Goal: Contribute content: Contribute content

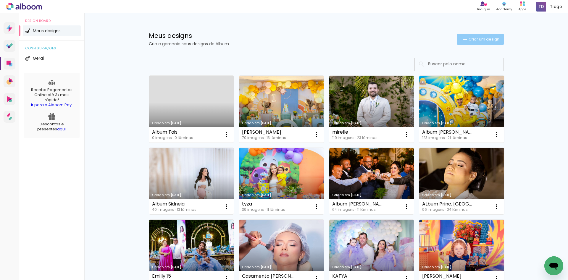
click at [475, 42] on paper-button "Criar um design" at bounding box center [480, 39] width 47 height 11
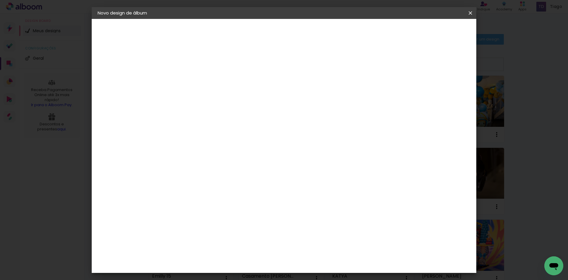
click at [194, 79] on input at bounding box center [194, 79] width 0 height 9
type input "a"
type input "Album [PERSON_NAME]"
type paper-input "Album [PERSON_NAME]"
click at [0, 0] on header "Informações Dê um título ao seu álbum. Avançar" at bounding box center [0, 0] width 0 height 0
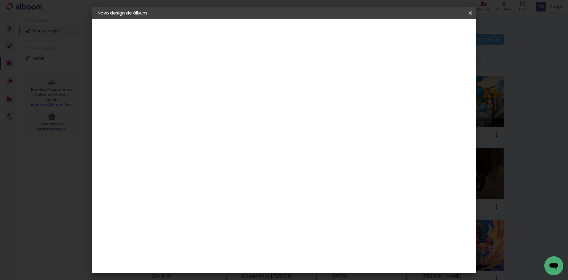
click at [0, 0] on slot "Avançar" at bounding box center [0, 0] width 0 height 0
click at [205, 183] on div "Evidence" at bounding box center [201, 185] width 21 height 5
click at [0, 0] on header "Novo design de álbum" at bounding box center [0, 0] width 0 height 0
click at [305, 28] on paper-button "Avançar" at bounding box center [290, 31] width 29 height 10
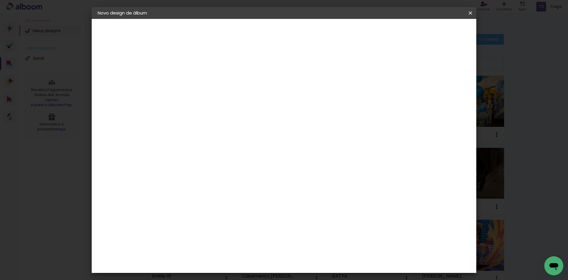
click at [217, 100] on input "text" at bounding box center [205, 103] width 23 height 9
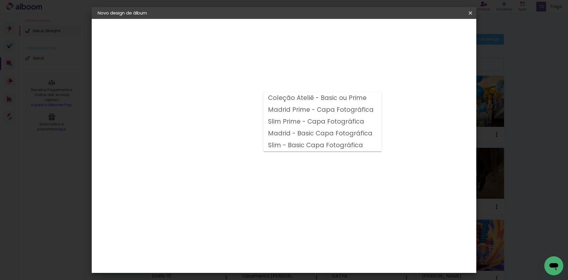
click at [0, 0] on slot "Madrid - Basic Capa Fotográfica" at bounding box center [0, 0] width 0 height 0
type input "Madrid - Basic Capa Fotográfica"
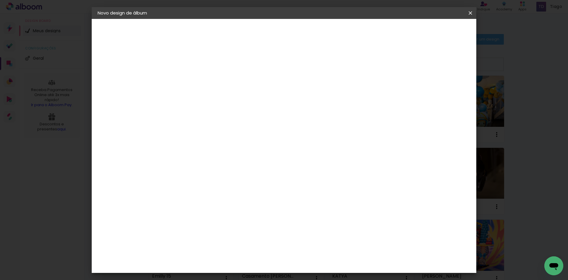
click at [234, 184] on span "20 × 30" at bounding box center [221, 190] width 28 height 12
click at [0, 0] on slot "Avançar" at bounding box center [0, 0] width 0 height 0
click at [433, 33] on span "Iniciar design" at bounding box center [420, 31] width 27 height 4
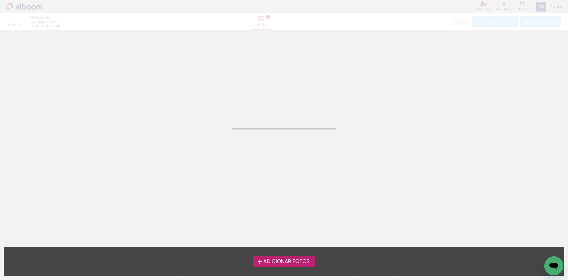
click at [266, 255] on div "Adicionar Fotos Solte suas fotos aqui..." at bounding box center [284, 261] width 560 height 29
click at [267, 260] on span "Adicionar Fotos" at bounding box center [286, 261] width 46 height 5
click at [0, 0] on input "file" at bounding box center [0, 0] width 0 height 0
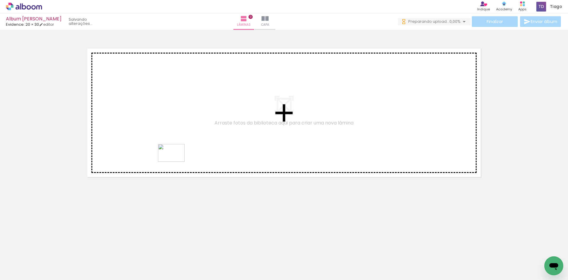
drag, startPoint x: 196, startPoint y: 244, endPoint x: 170, endPoint y: 140, distance: 107.3
click at [170, 140] on quentale-workspace at bounding box center [284, 140] width 568 height 280
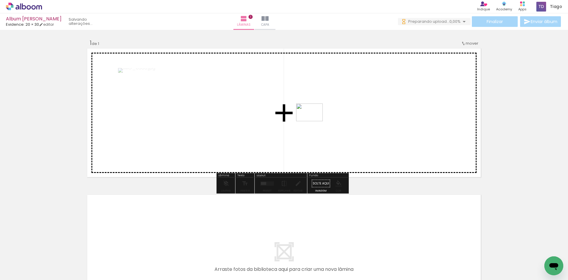
drag, startPoint x: 232, startPoint y: 270, endPoint x: 314, endPoint y: 121, distance: 169.5
click at [314, 121] on quentale-workspace at bounding box center [284, 140] width 568 height 280
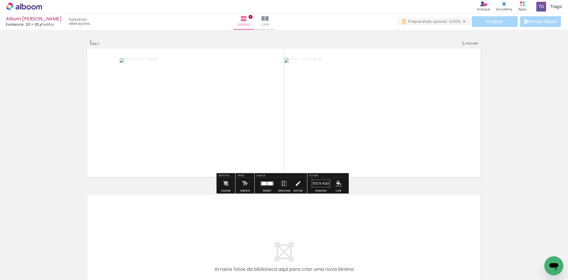
click at [270, 185] on quentale-layouter at bounding box center [267, 183] width 14 height 4
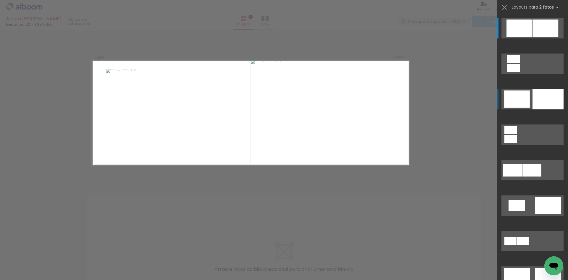
click at [548, 37] on div at bounding box center [546, 28] width 26 height 17
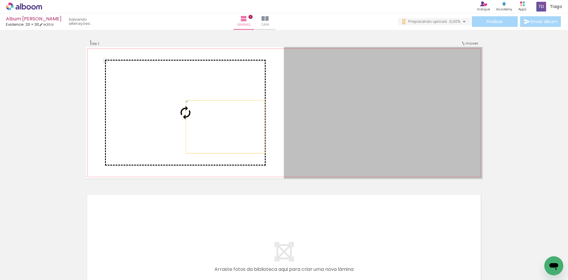
drag, startPoint x: 337, startPoint y: 142, endPoint x: 158, endPoint y: 124, distance: 180.2
click at [0, 0] on slot at bounding box center [0, 0] width 0 height 0
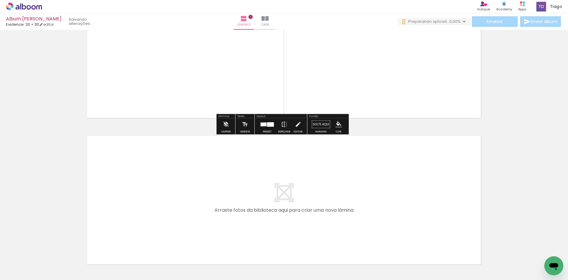
click at [25, 263] on input "Todas as fotos" at bounding box center [16, 262] width 22 height 5
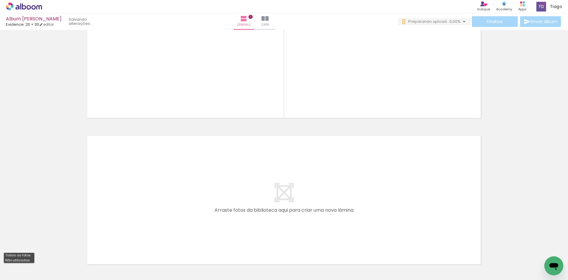
click at [0, 0] on slot "Não utilizadas" at bounding box center [0, 0] width 0 height 0
type input "Não utilizadas"
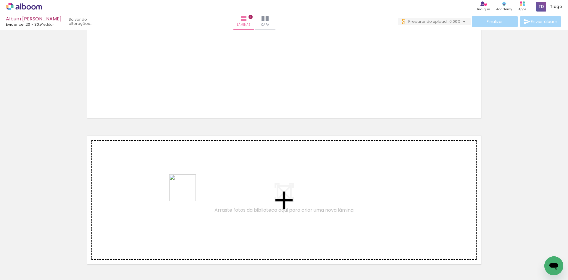
drag, startPoint x: 190, startPoint y: 260, endPoint x: 187, endPoint y: 192, distance: 68.1
click at [187, 192] on quentale-workspace at bounding box center [284, 140] width 568 height 280
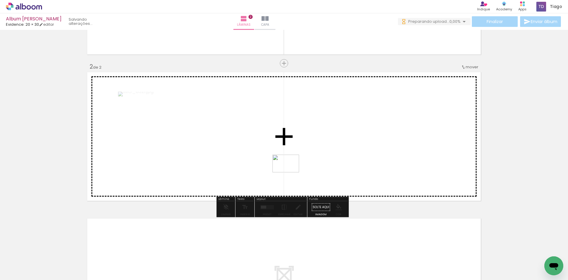
drag, startPoint x: 208, startPoint y: 256, endPoint x: 278, endPoint y: 195, distance: 93.1
click at [293, 170] on quentale-workspace at bounding box center [284, 140] width 568 height 280
drag, startPoint x: 194, startPoint y: 266, endPoint x: 187, endPoint y: 159, distance: 107.6
click at [187, 159] on quentale-workspace at bounding box center [284, 140] width 568 height 280
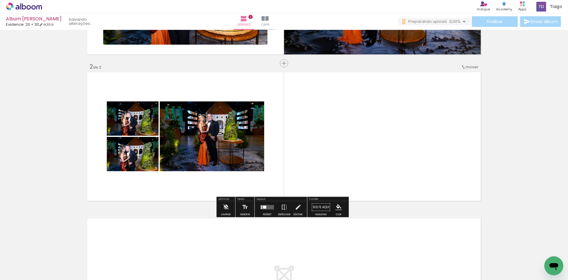
click at [262, 204] on div at bounding box center [267, 207] width 16 height 12
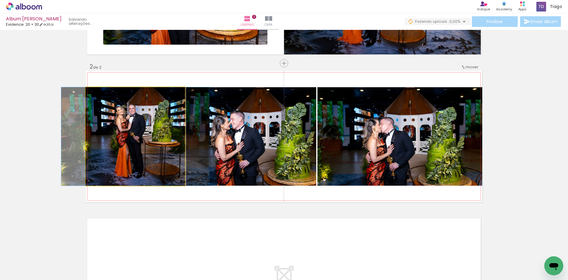
click at [124, 129] on quentale-photo at bounding box center [135, 136] width 99 height 99
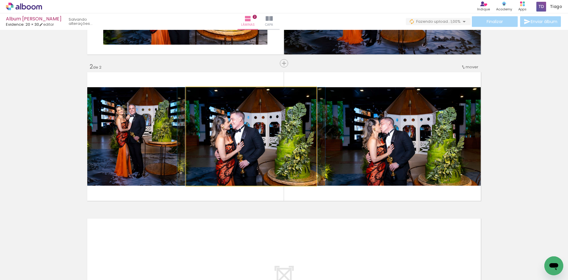
click at [243, 137] on quentale-photo at bounding box center [251, 136] width 130 height 99
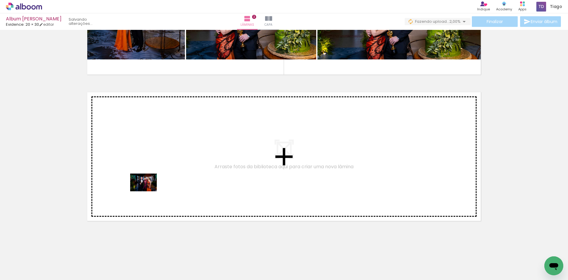
drag, startPoint x: 109, startPoint y: 263, endPoint x: 148, endPoint y: 191, distance: 82.0
click at [148, 191] on quentale-workspace at bounding box center [284, 140] width 568 height 280
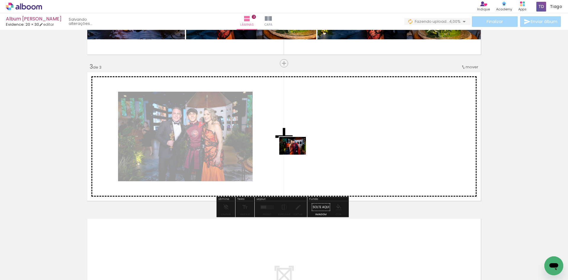
drag, startPoint x: 176, startPoint y: 268, endPoint x: 297, endPoint y: 154, distance: 166.0
click at [297, 154] on quentale-workspace at bounding box center [284, 140] width 568 height 280
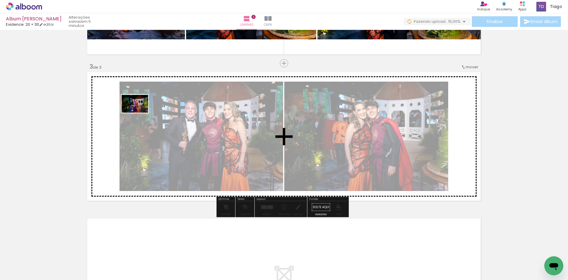
drag, startPoint x: 79, startPoint y: 265, endPoint x: 147, endPoint y: 100, distance: 178.6
click at [147, 100] on quentale-workspace at bounding box center [284, 140] width 568 height 280
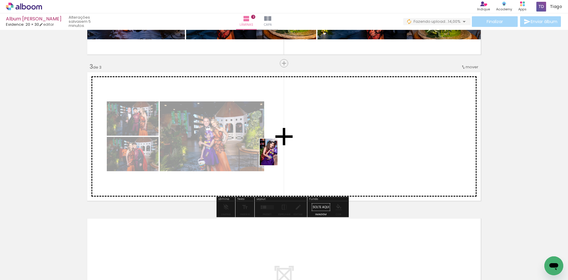
drag, startPoint x: 143, startPoint y: 260, endPoint x: 278, endPoint y: 157, distance: 170.3
click at [278, 157] on quentale-workspace at bounding box center [284, 140] width 568 height 280
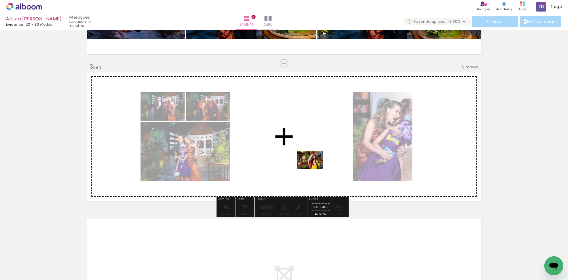
drag, startPoint x: 347, startPoint y: 262, endPoint x: 314, endPoint y: 169, distance: 98.2
click at [314, 169] on quentale-workspace at bounding box center [284, 140] width 568 height 280
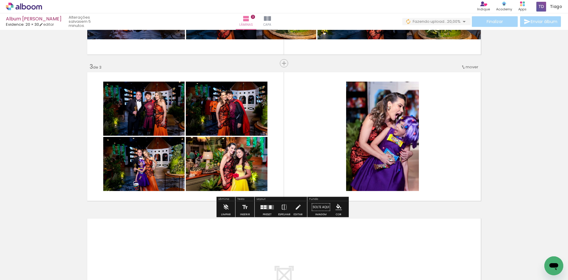
click at [264, 206] on div at bounding box center [265, 205] width 3 height 1
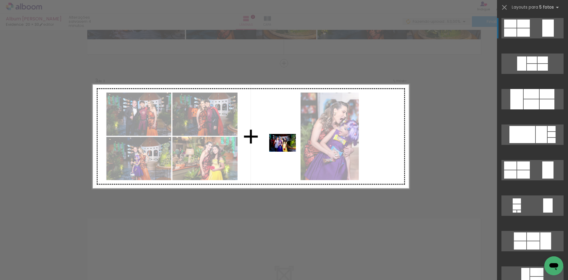
drag, startPoint x: 252, startPoint y: 263, endPoint x: 287, endPoint y: 152, distance: 117.0
click at [287, 152] on quentale-workspace at bounding box center [284, 140] width 568 height 280
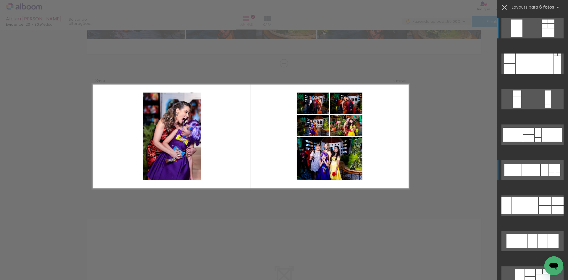
click at [505, 4] on iron-icon at bounding box center [504, 7] width 8 height 8
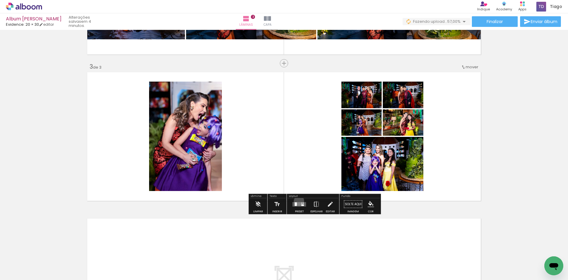
click at [298, 201] on div at bounding box center [299, 205] width 16 height 12
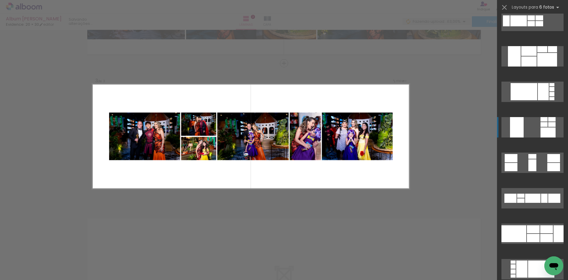
scroll to position [473, 0]
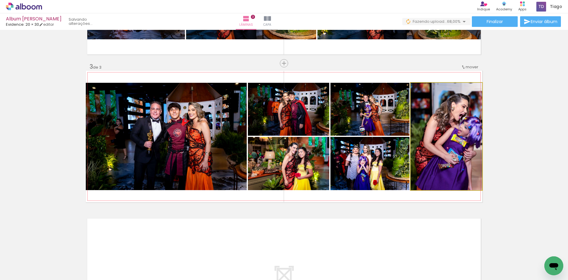
drag, startPoint x: 461, startPoint y: 138, endPoint x: 456, endPoint y: 139, distance: 4.4
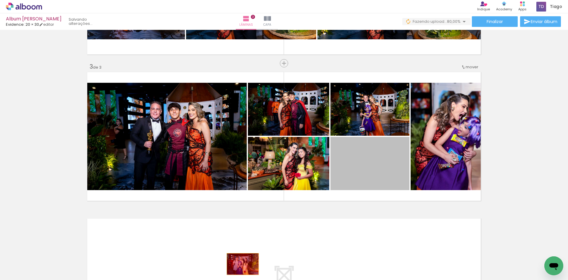
drag, startPoint x: 372, startPoint y: 166, endPoint x: 240, endPoint y: 265, distance: 164.7
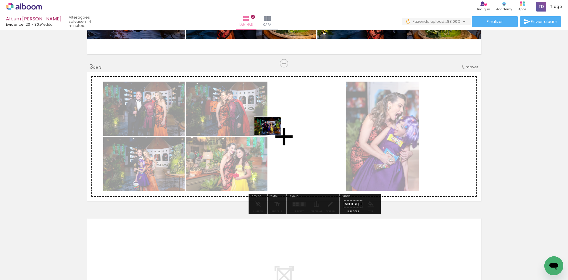
drag, startPoint x: 189, startPoint y: 246, endPoint x: 273, endPoint y: 134, distance: 139.6
click at [273, 134] on quentale-workspace at bounding box center [284, 140] width 568 height 280
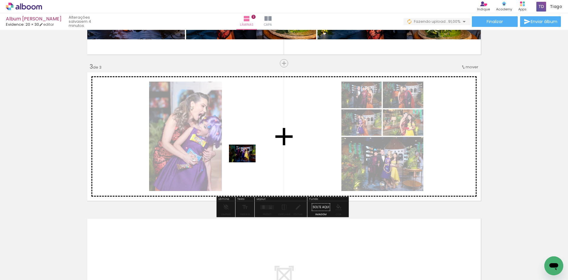
drag, startPoint x: 178, startPoint y: 264, endPoint x: 247, endPoint y: 162, distance: 123.0
click at [247, 162] on quentale-workspace at bounding box center [284, 140] width 568 height 280
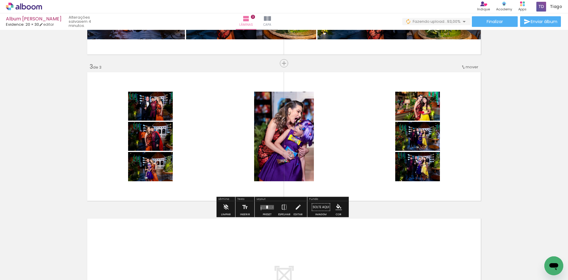
click at [256, 207] on div "Preset Espelhar Editar" at bounding box center [281, 208] width 51 height 15
click at [266, 207] on div at bounding box center [267, 207] width 2 height 3
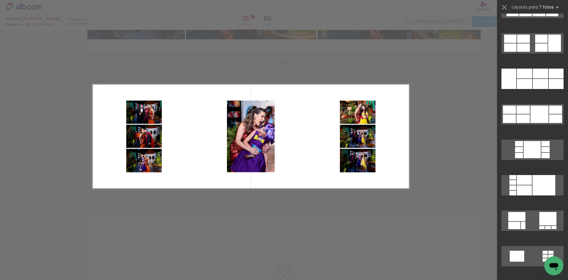
scroll to position [773, 0]
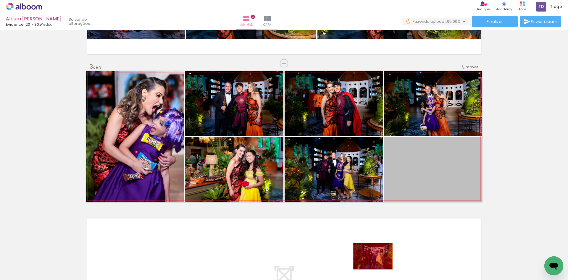
drag, startPoint x: 419, startPoint y: 172, endPoint x: 371, endPoint y: 257, distance: 97.8
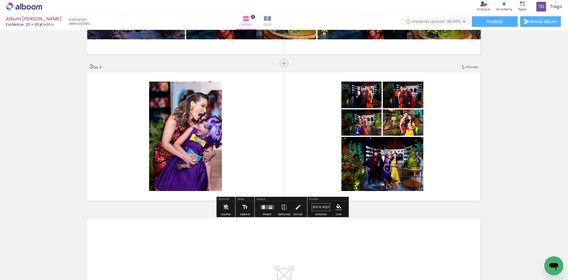
click at [266, 208] on quentale-layouter at bounding box center [267, 207] width 14 height 4
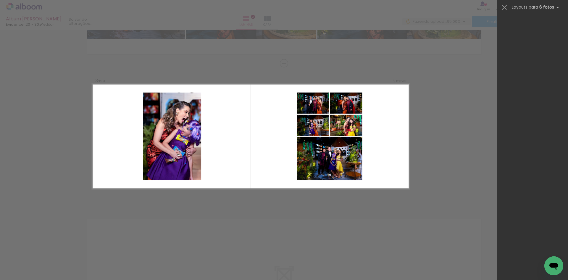
scroll to position [0, 0]
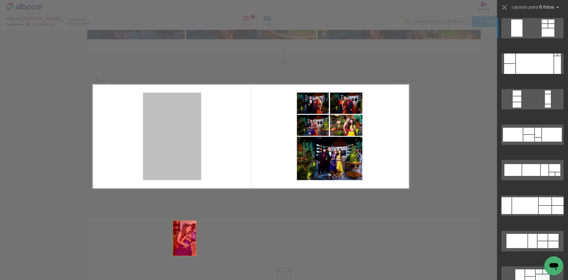
drag, startPoint x: 164, startPoint y: 138, endPoint x: 186, endPoint y: 264, distance: 127.5
click at [186, 264] on quentale-workspace at bounding box center [284, 140] width 568 height 280
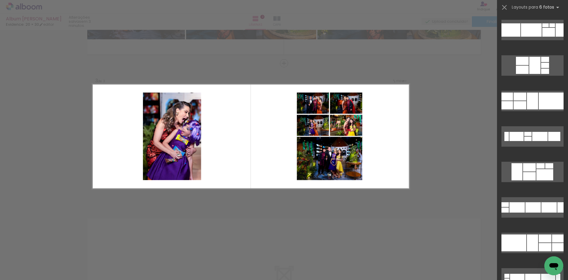
scroll to position [766, 0]
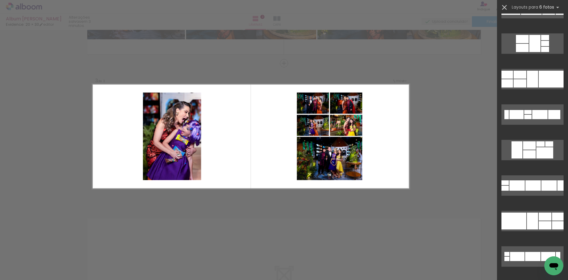
click at [504, 6] on iron-icon at bounding box center [504, 7] width 8 height 8
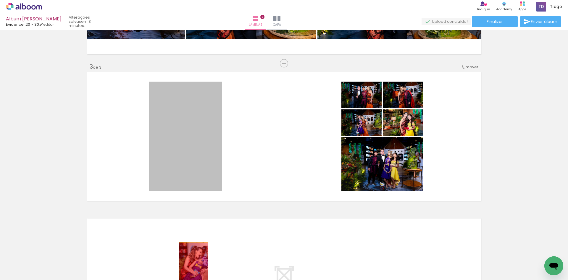
drag, startPoint x: 183, startPoint y: 142, endPoint x: 191, endPoint y: 264, distance: 123.1
click at [191, 264] on quentale-workspace at bounding box center [284, 140] width 568 height 280
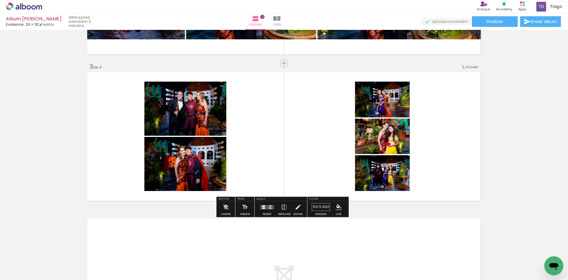
click at [265, 206] on quentale-layouter at bounding box center [267, 207] width 14 height 4
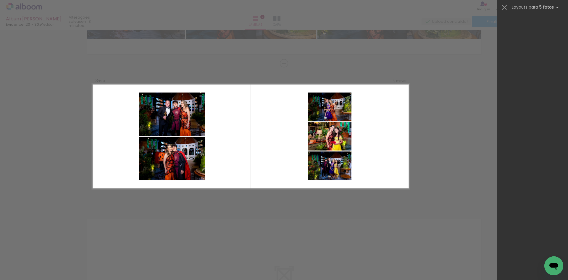
scroll to position [1113, 0]
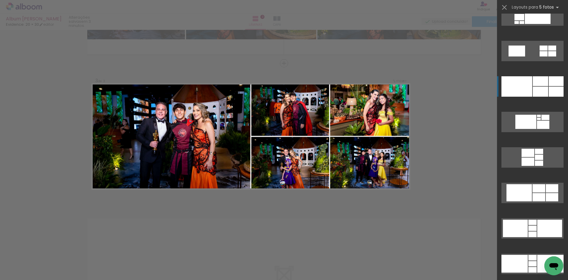
click at [536, 226] on div at bounding box center [532, 228] width 8 height 5
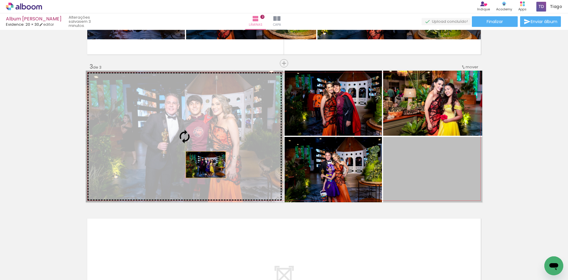
drag, startPoint x: 433, startPoint y: 185, endPoint x: 197, endPoint y: 164, distance: 236.7
click at [0, 0] on slot at bounding box center [0, 0] width 0 height 0
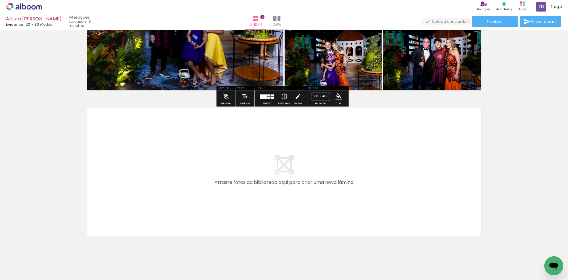
scroll to position [388, 0]
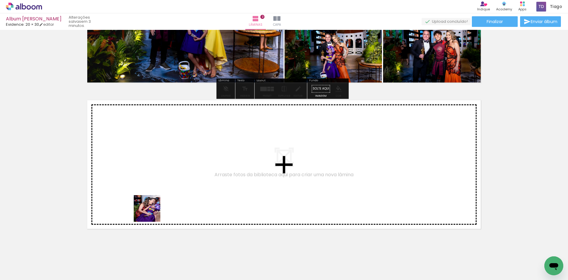
drag, startPoint x: 148, startPoint y: 249, endPoint x: 157, endPoint y: 192, distance: 57.2
click at [157, 192] on quentale-workspace at bounding box center [284, 140] width 568 height 280
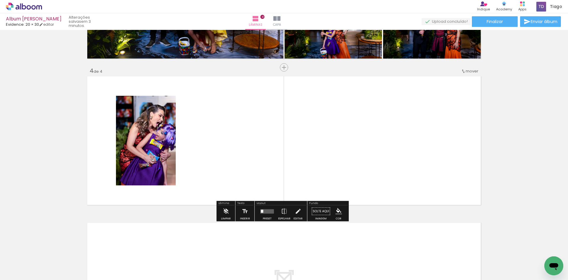
scroll to position [416, 0]
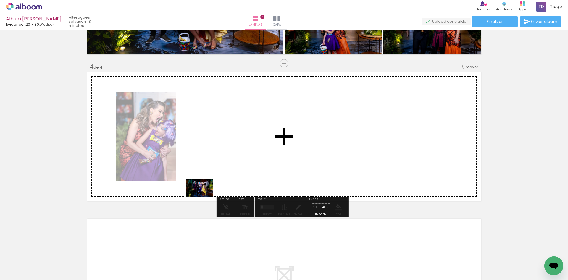
drag, startPoint x: 178, startPoint y: 263, endPoint x: 209, endPoint y: 223, distance: 50.5
click at [207, 190] on quentale-workspace at bounding box center [284, 140] width 568 height 280
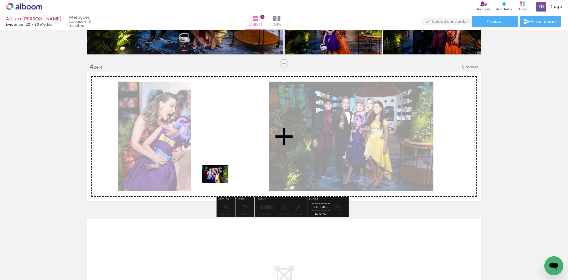
drag, startPoint x: 179, startPoint y: 265, endPoint x: 182, endPoint y: 214, distance: 51.8
click at [224, 178] on quentale-workspace at bounding box center [284, 140] width 568 height 280
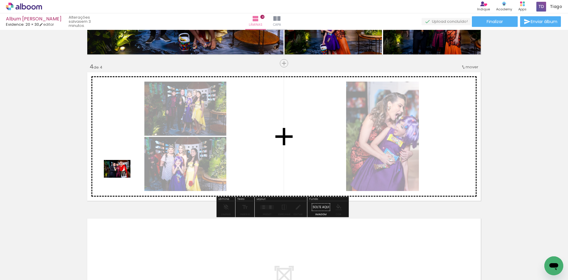
drag, startPoint x: 114, startPoint y: 264, endPoint x: 122, endPoint y: 178, distance: 86.1
click at [122, 178] on quentale-workspace at bounding box center [284, 140] width 568 height 280
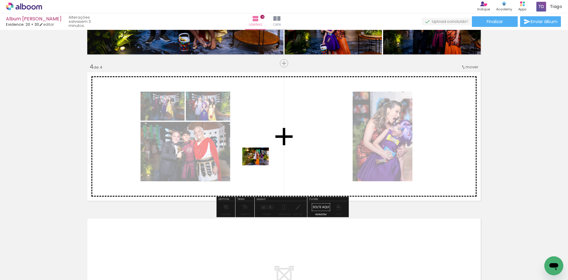
drag, startPoint x: 145, startPoint y: 265, endPoint x: 260, endPoint y: 165, distance: 152.1
click at [260, 165] on quentale-workspace at bounding box center [284, 140] width 568 height 280
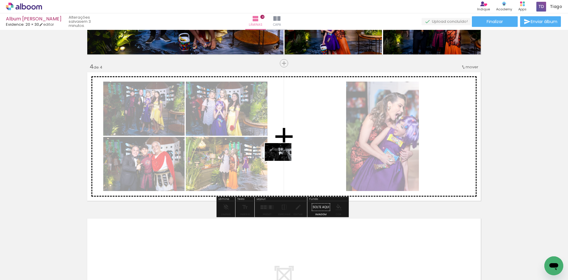
drag, startPoint x: 86, startPoint y: 268, endPoint x: 295, endPoint y: 158, distance: 236.0
click at [295, 158] on quentale-workspace at bounding box center [284, 140] width 568 height 280
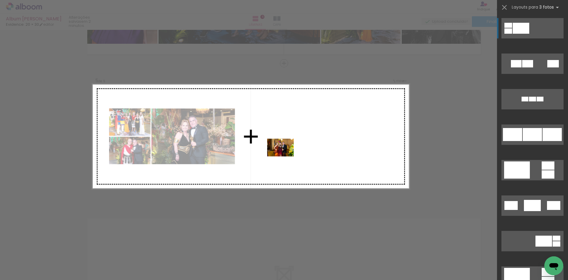
drag, startPoint x: 170, startPoint y: 263, endPoint x: 285, endPoint y: 157, distance: 156.6
click at [285, 157] on quentale-workspace at bounding box center [284, 140] width 568 height 280
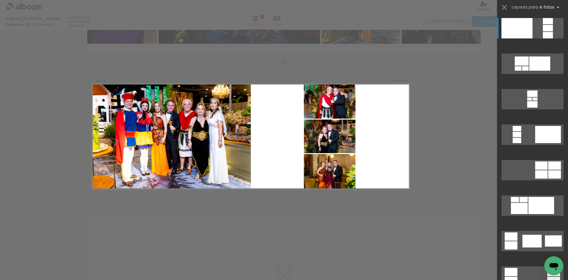
click at [322, 164] on quentale-photo at bounding box center [329, 171] width 51 height 35
click at [504, 5] on iron-icon at bounding box center [504, 7] width 8 height 8
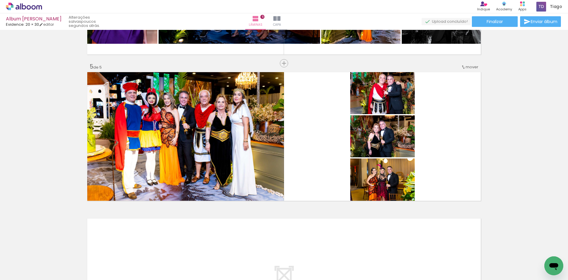
scroll to position [0, 0]
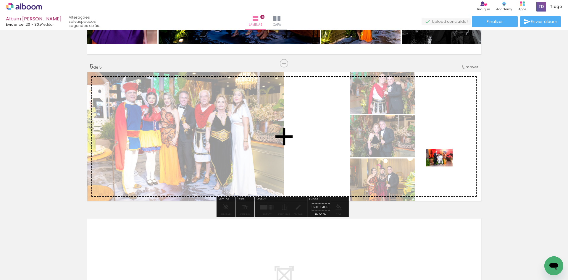
drag, startPoint x: 189, startPoint y: 263, endPoint x: 444, endPoint y: 167, distance: 272.1
click at [444, 167] on quentale-workspace at bounding box center [284, 140] width 568 height 280
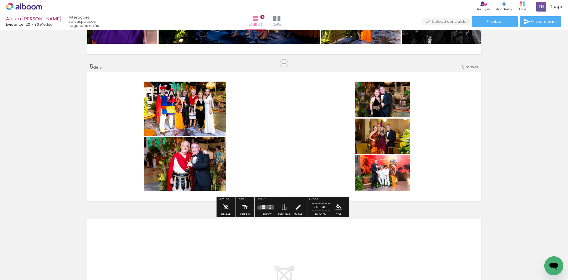
click at [259, 208] on div at bounding box center [267, 207] width 16 height 12
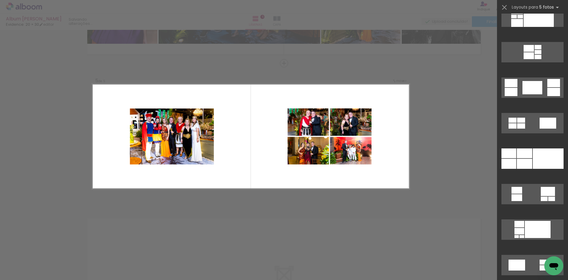
scroll to position [966, 0]
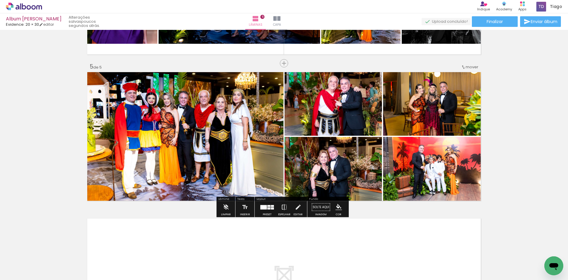
click at [284, 207] on iron-icon at bounding box center [284, 207] width 7 height 12
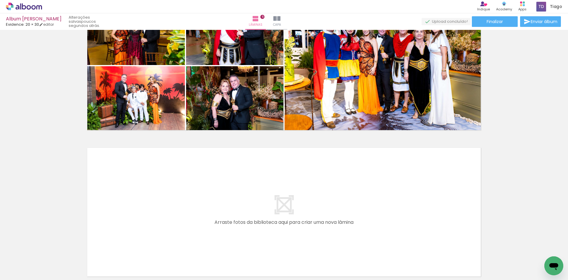
scroll to position [688, 0]
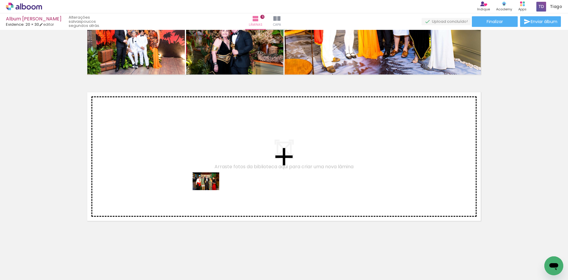
drag, startPoint x: 202, startPoint y: 263, endPoint x: 210, endPoint y: 190, distance: 73.3
click at [210, 190] on quentale-workspace at bounding box center [284, 140] width 568 height 280
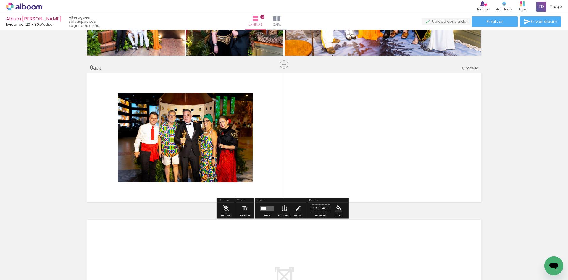
scroll to position [709, 0]
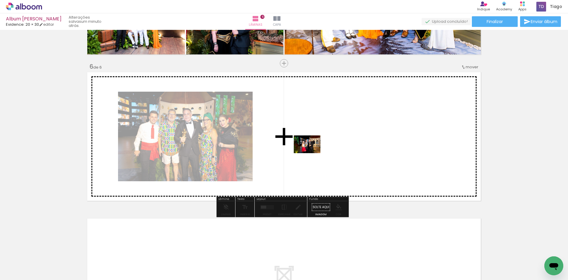
drag, startPoint x: 191, startPoint y: 264, endPoint x: 312, endPoint y: 153, distance: 163.3
click at [312, 153] on quentale-workspace at bounding box center [284, 140] width 568 height 280
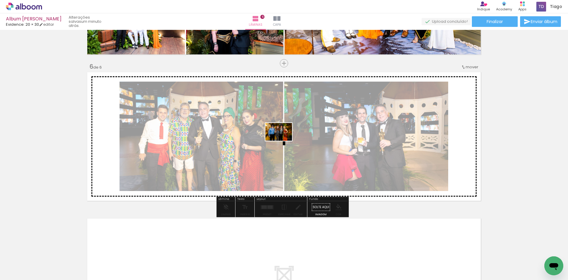
drag, startPoint x: 201, startPoint y: 249, endPoint x: 265, endPoint y: 190, distance: 87.3
click at [289, 138] on quentale-workspace at bounding box center [284, 140] width 568 height 280
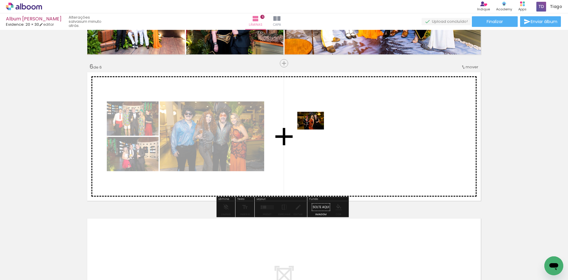
drag, startPoint x: 191, startPoint y: 261, endPoint x: 288, endPoint y: 178, distance: 128.0
click at [317, 129] on quentale-workspace at bounding box center [284, 140] width 568 height 280
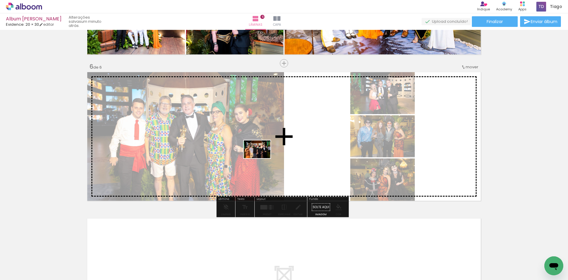
drag, startPoint x: 194, startPoint y: 265, endPoint x: 262, endPoint y: 186, distance: 104.0
click at [269, 152] on quentale-workspace at bounding box center [284, 140] width 568 height 280
